Goal: Task Accomplishment & Management: Use online tool/utility

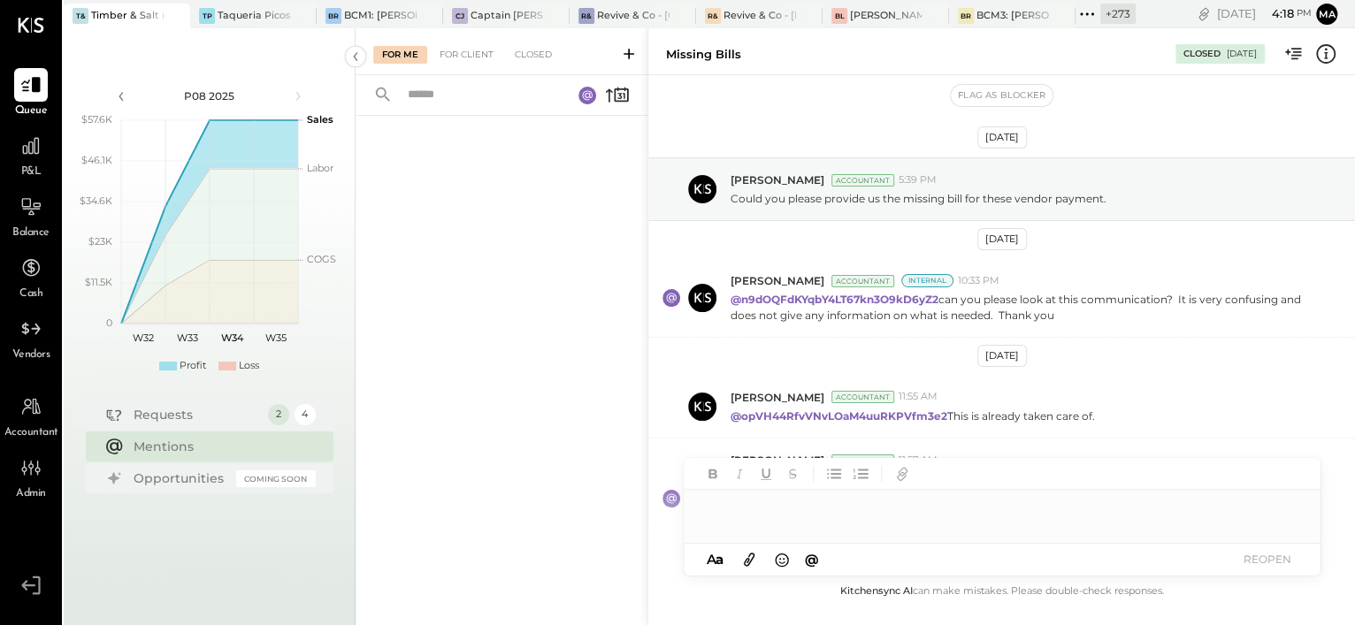
scroll to position [108, 0]
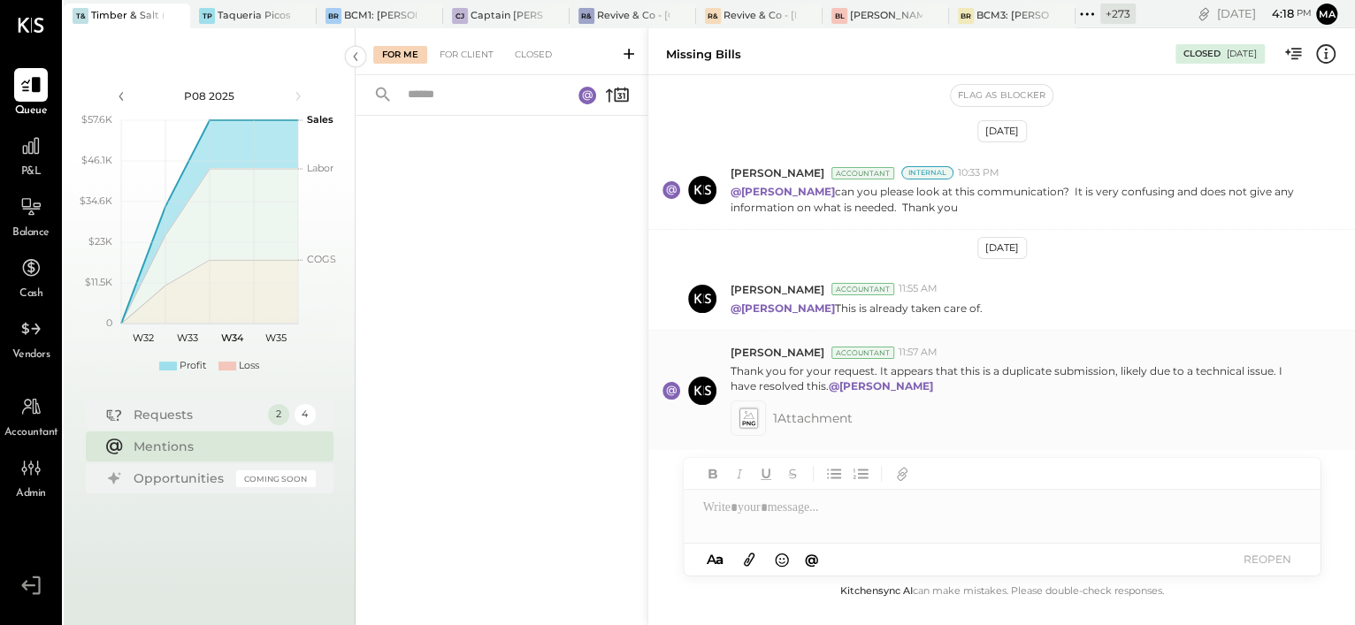
click at [781, 415] on span "1 Attachment" at bounding box center [813, 418] width 80 height 35
click at [747, 422] on icon at bounding box center [748, 424] width 12 height 4
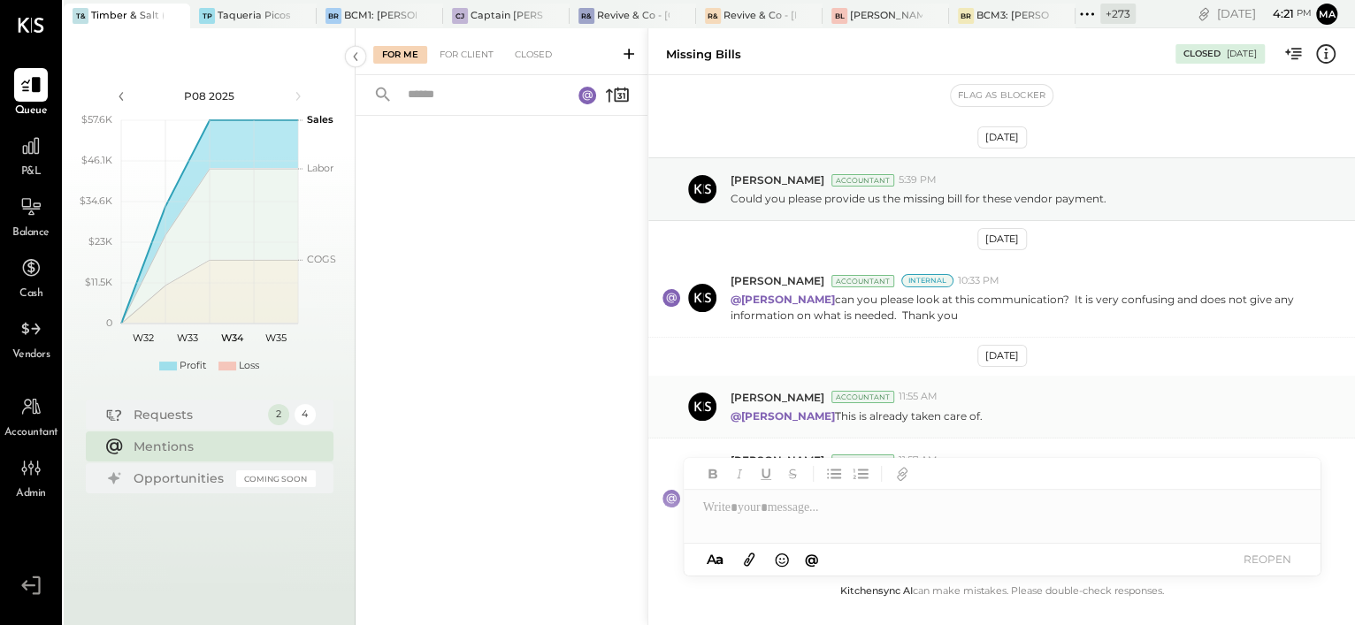
scroll to position [107, 0]
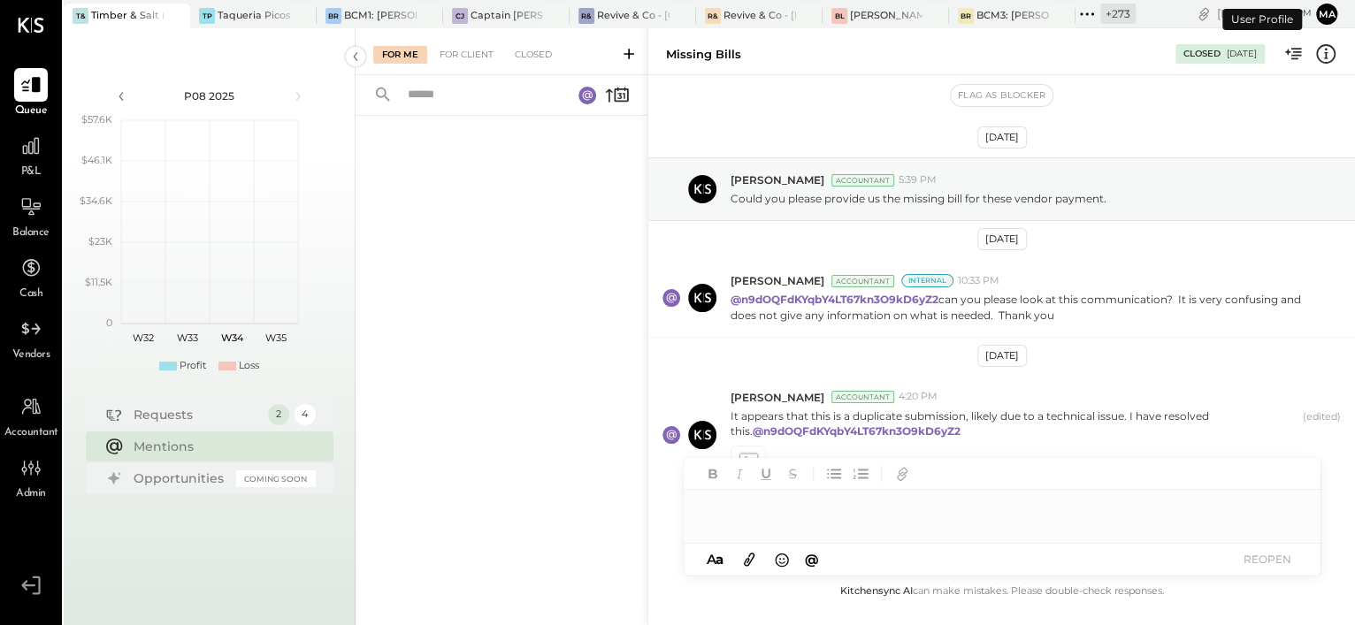
scroll to position [44, 0]
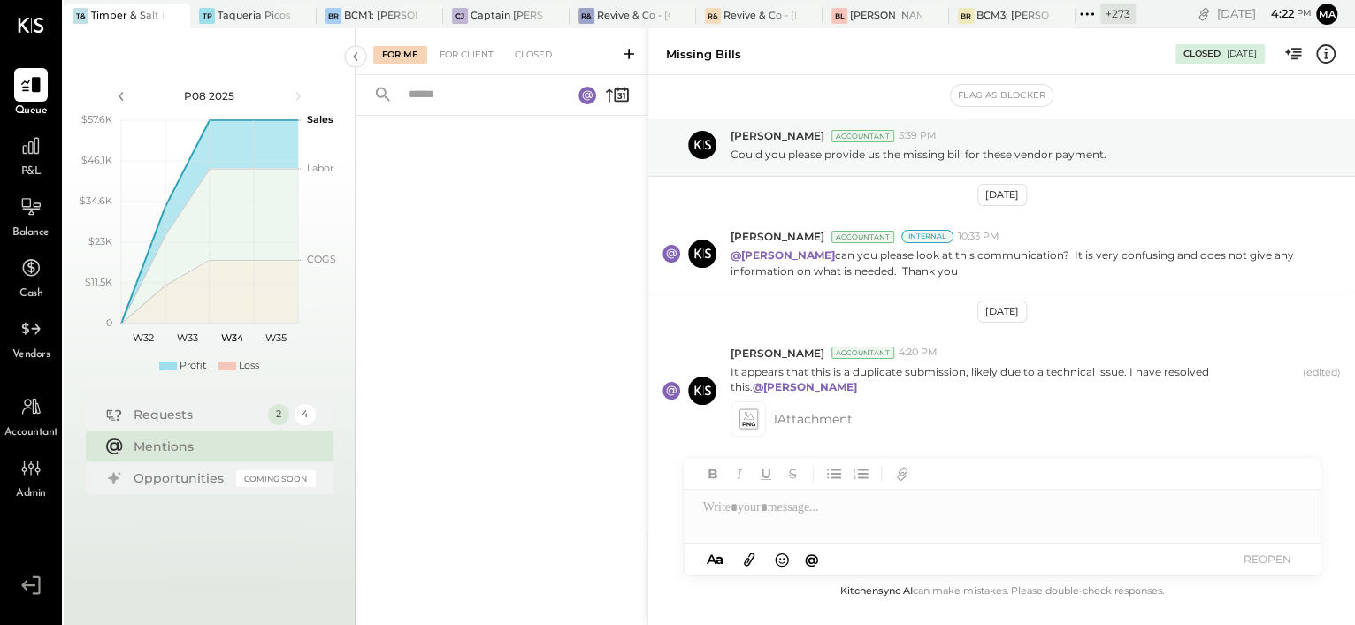
click at [494, 363] on div at bounding box center [502, 347] width 292 height 463
